Goal: Task Accomplishment & Management: Complete application form

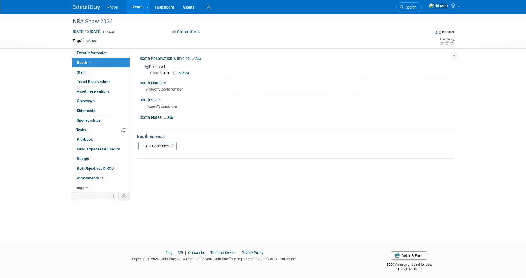
click at [136, 6] on link "Events" at bounding box center [137, 7] width 20 height 14
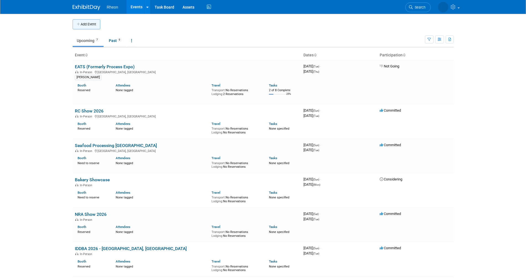
click at [85, 23] on button "Add Event" at bounding box center [87, 24] width 28 height 10
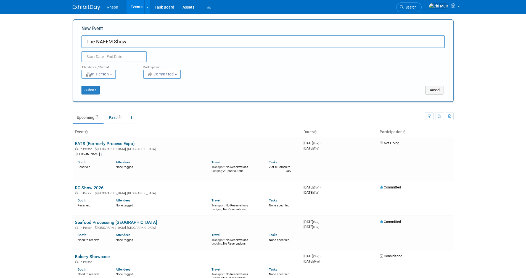
type input "The NAFEM Show"
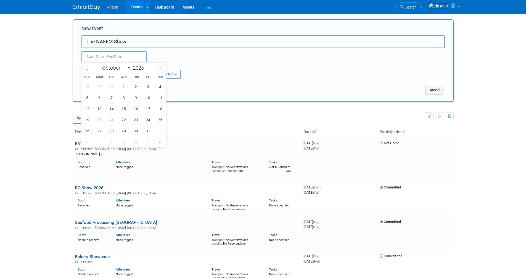
click at [160, 66] on span at bounding box center [161, 68] width 10 height 9
drag, startPoint x: 160, startPoint y: 66, endPoint x: 165, endPoint y: 66, distance: 4.4
click at [161, 66] on span at bounding box center [161, 68] width 10 height 9
select select "11"
click at [161, 67] on icon at bounding box center [161, 69] width 4 height 4
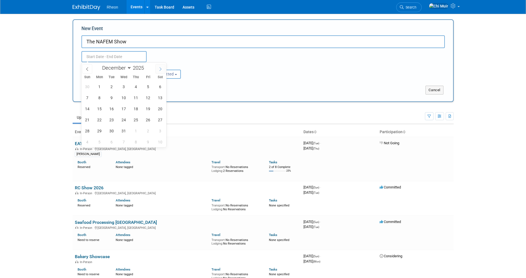
type input "2026"
click at [161, 67] on icon at bounding box center [161, 69] width 4 height 4
click at [162, 66] on span at bounding box center [161, 68] width 10 height 9
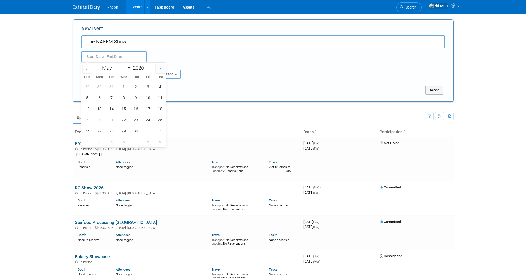
click at [162, 66] on span at bounding box center [161, 68] width 10 height 9
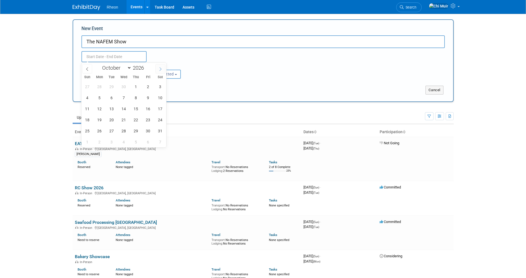
click at [162, 66] on span at bounding box center [161, 68] width 10 height 9
select select "11"
click at [162, 66] on span at bounding box center [161, 68] width 10 height 9
type input "2027"
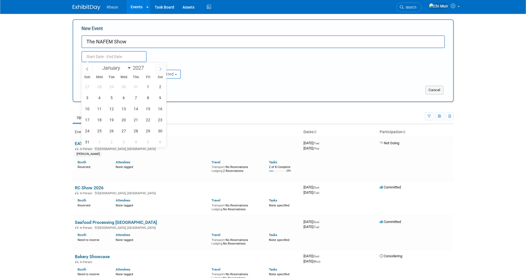
click at [159, 71] on span at bounding box center [161, 68] width 10 height 9
select select "1"
click at [135, 98] on span "11" at bounding box center [136, 97] width 11 height 11
click at [163, 99] on span "13" at bounding box center [160, 97] width 11 height 11
type input "Feb 11, 2027 to Feb 13, 2027"
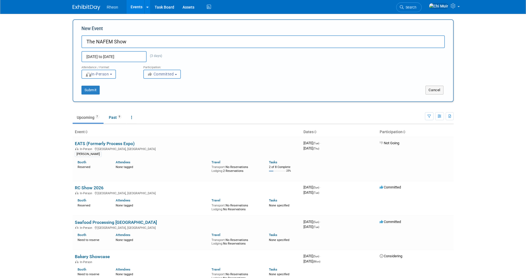
click at [174, 74] on span "Committed" at bounding box center [160, 74] width 27 height 4
click at [172, 93] on label "Considering" at bounding box center [164, 94] width 36 height 7
click at [149, 93] on input "Considering" at bounding box center [147, 95] width 4 height 4
select select "2"
click at [93, 89] on button "Submit" at bounding box center [91, 90] width 18 height 9
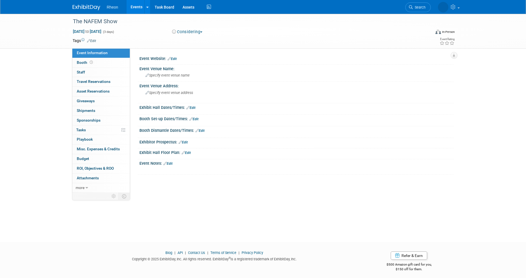
click at [94, 40] on link "Edit" at bounding box center [91, 41] width 9 height 4
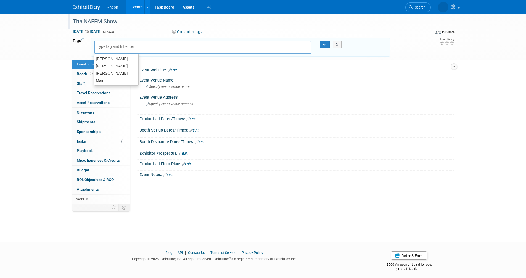
click at [135, 21] on div "The NAFEM Show" at bounding box center [247, 22] width 352 height 10
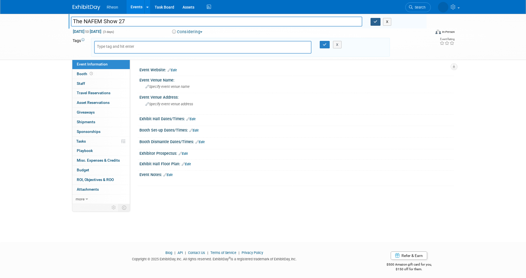
type input "The NAFEM Show 27"
click at [377, 23] on icon "button" at bounding box center [376, 22] width 4 height 4
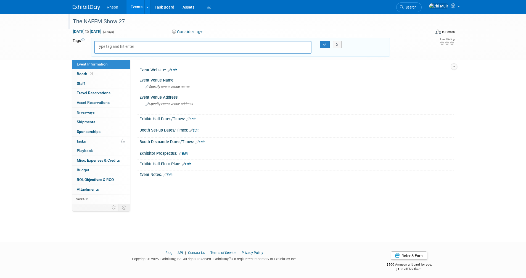
click at [176, 69] on link "Edit" at bounding box center [172, 70] width 9 height 4
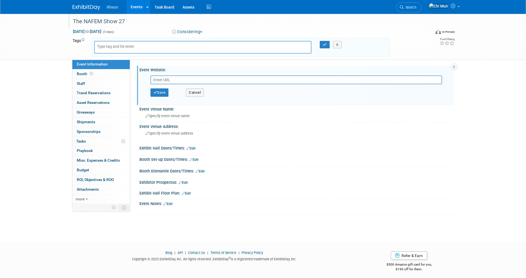
click at [187, 80] on input "text" at bounding box center [297, 79] width 292 height 9
paste input "https://www.thenafemshow.org/"
type input "https://www.thenafemshow.org/"
click at [166, 91] on button "Save" at bounding box center [160, 92] width 18 height 8
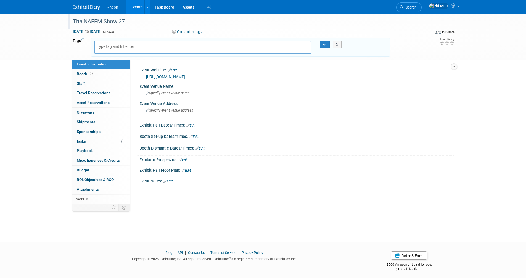
click at [166, 91] on span "Specify event venue name" at bounding box center [168, 93] width 44 height 4
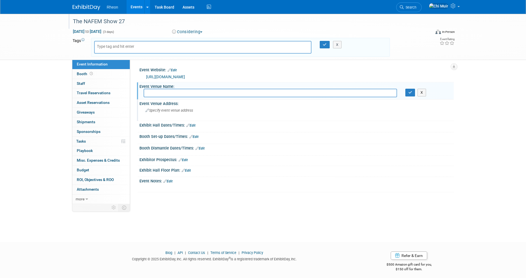
paste input "Orange County Convention Center (OCCC)"
type input "Orange County Convention Center (OCCC)"
click at [193, 110] on span "Specify event venue address" at bounding box center [170, 110] width 48 height 4
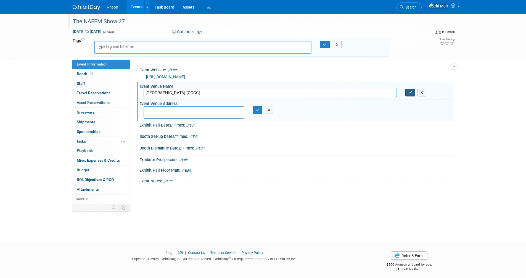
click at [411, 92] on icon "button" at bounding box center [411, 93] width 4 height 4
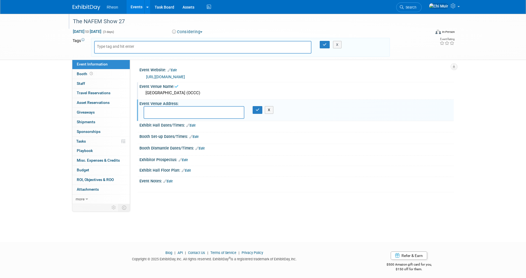
click at [223, 112] on textarea at bounding box center [194, 112] width 101 height 13
type textarea "Orland, FL"
drag, startPoint x: 251, startPoint y: 105, endPoint x: 260, endPoint y: 116, distance: 14.0
click at [252, 105] on div "Event Venue Address:" at bounding box center [297, 102] width 314 height 7
click at [255, 111] on button "button" at bounding box center [258, 110] width 10 height 8
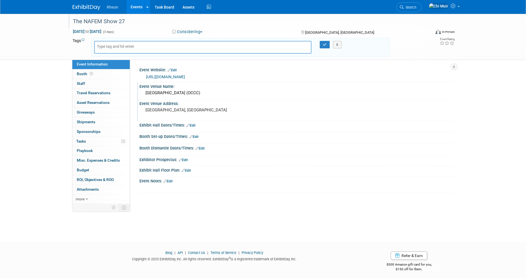
click at [194, 125] on link "Edit" at bounding box center [191, 126] width 9 height 4
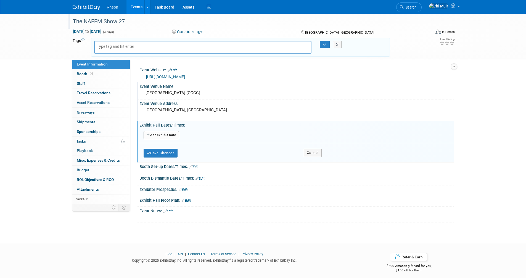
click at [174, 135] on button "Add Another Exhibit Date" at bounding box center [162, 135] width 36 height 8
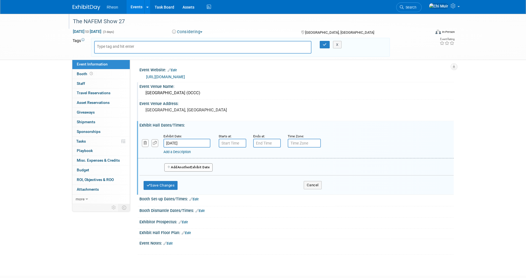
click at [178, 167] on button "Add Another Exhibit Date" at bounding box center [188, 167] width 49 height 8
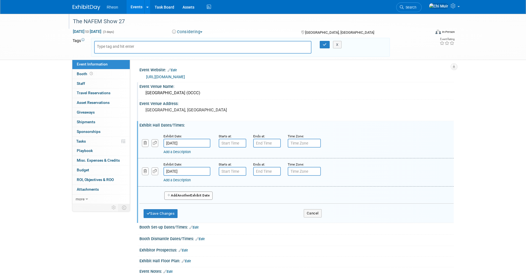
click at [180, 192] on button "Add Another Exhibit Date" at bounding box center [188, 196] width 49 height 8
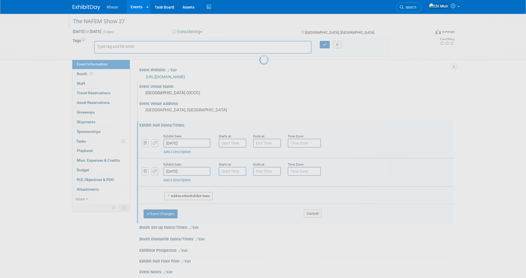
click at [259, 197] on div at bounding box center [263, 139] width 8 height 278
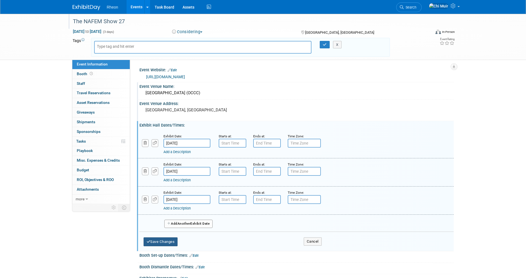
click at [162, 240] on button "Save Changes" at bounding box center [161, 241] width 34 height 9
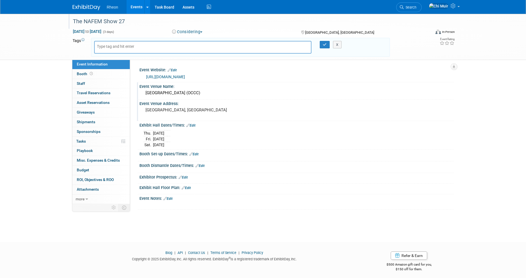
click at [135, 9] on link "Events" at bounding box center [137, 7] width 20 height 14
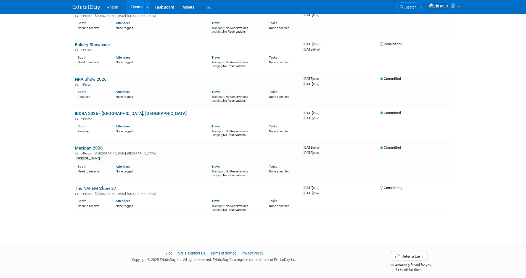
scroll to position [138, 0]
